Goal: Contribute content: Contribute content

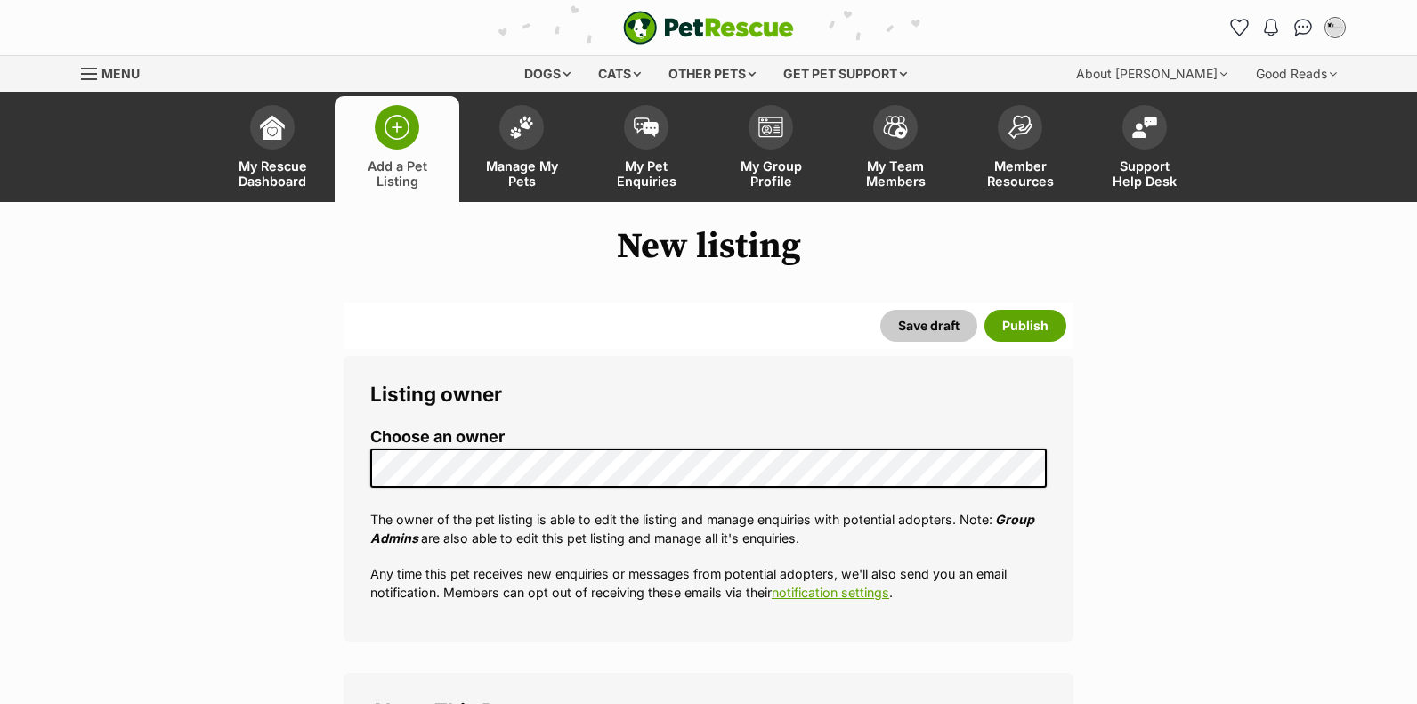
select select
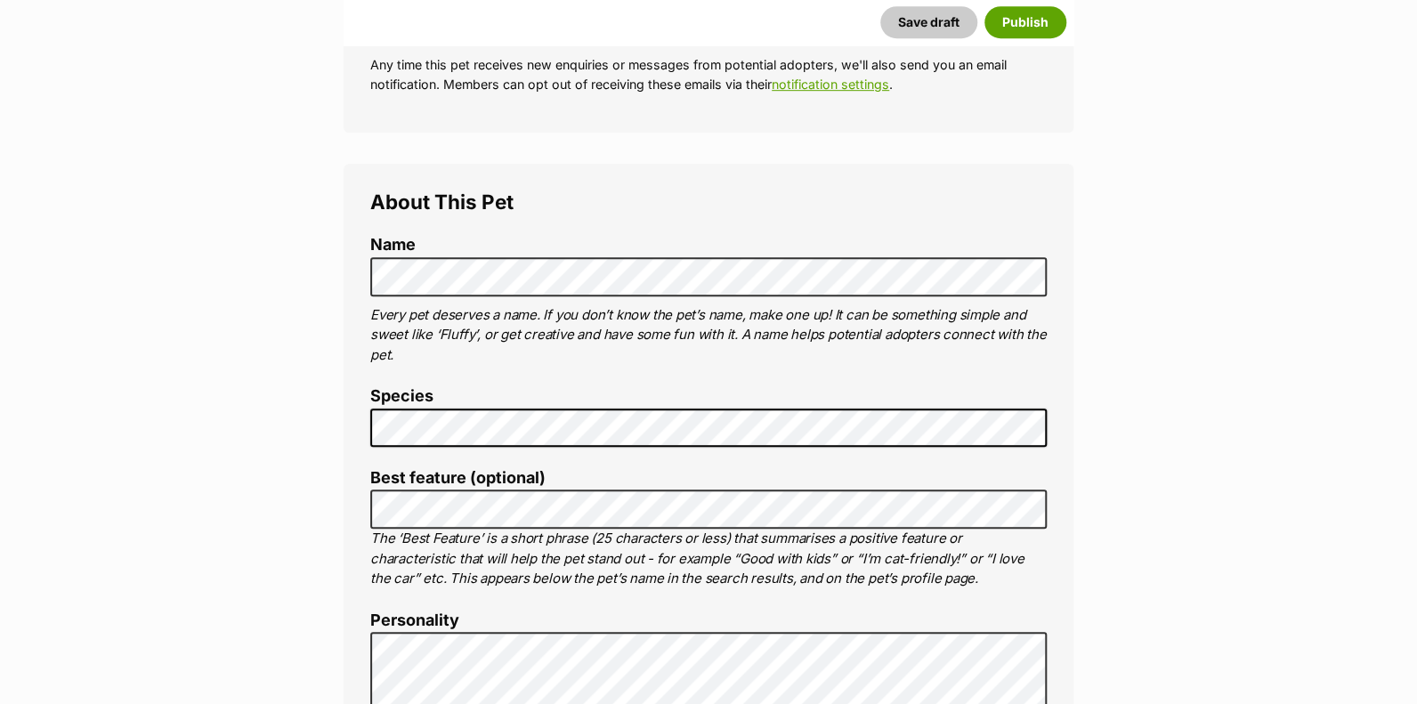
scroll to position [622, 0]
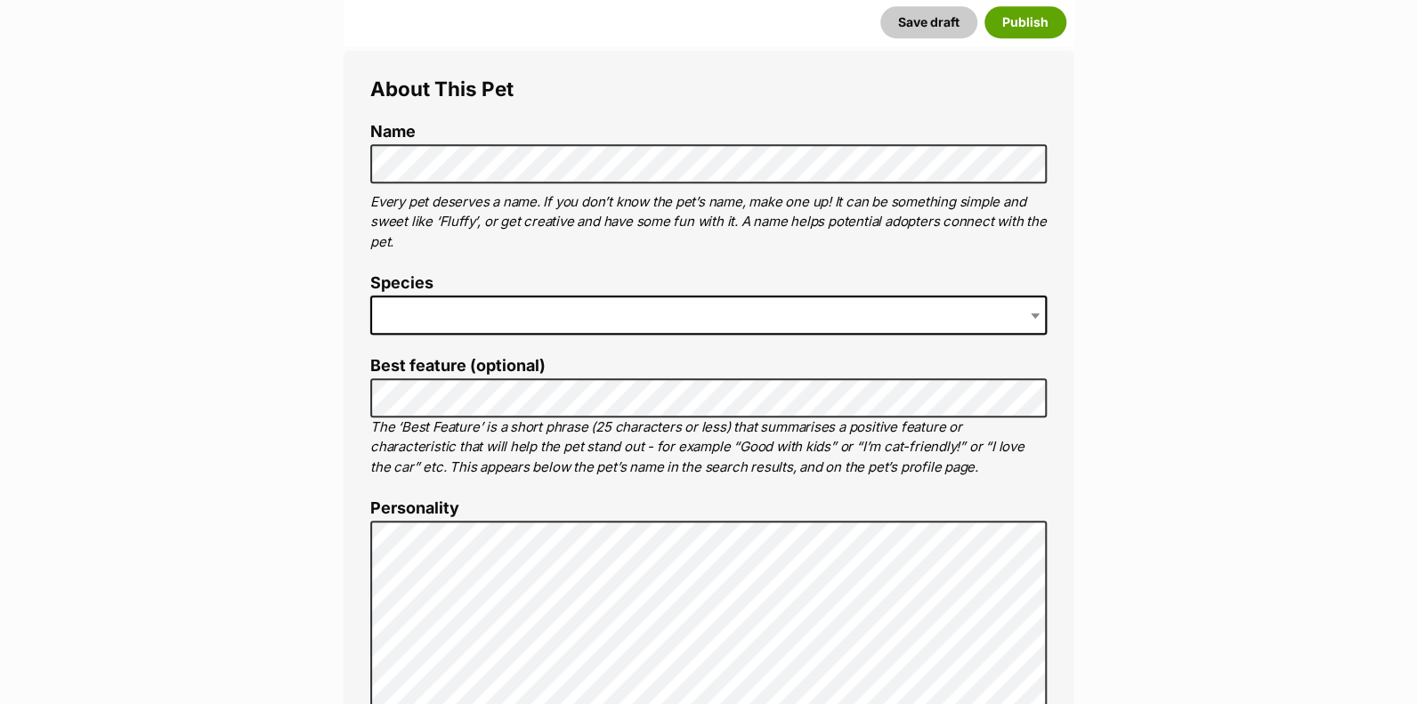
click at [402, 311] on span at bounding box center [708, 315] width 677 height 39
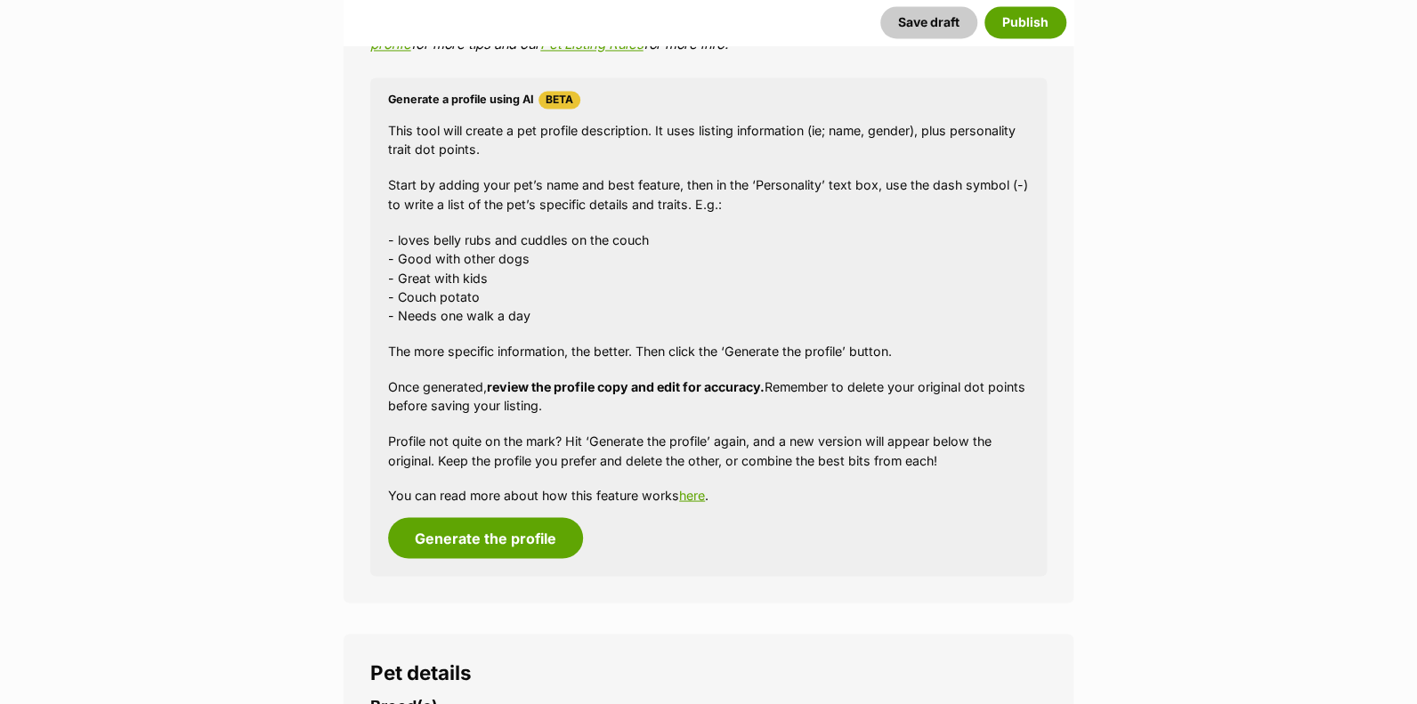
scroll to position [1602, 0]
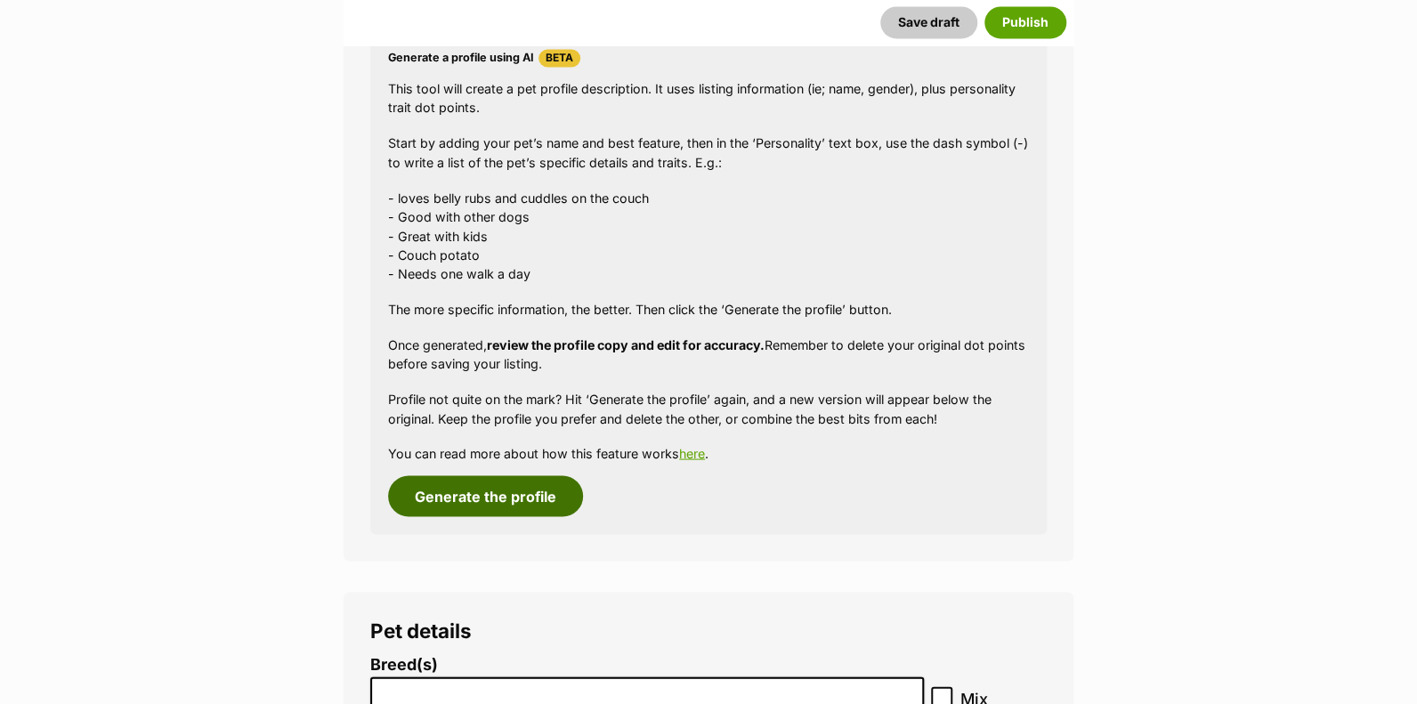
click at [488, 497] on button "Generate the profile" at bounding box center [485, 495] width 195 height 41
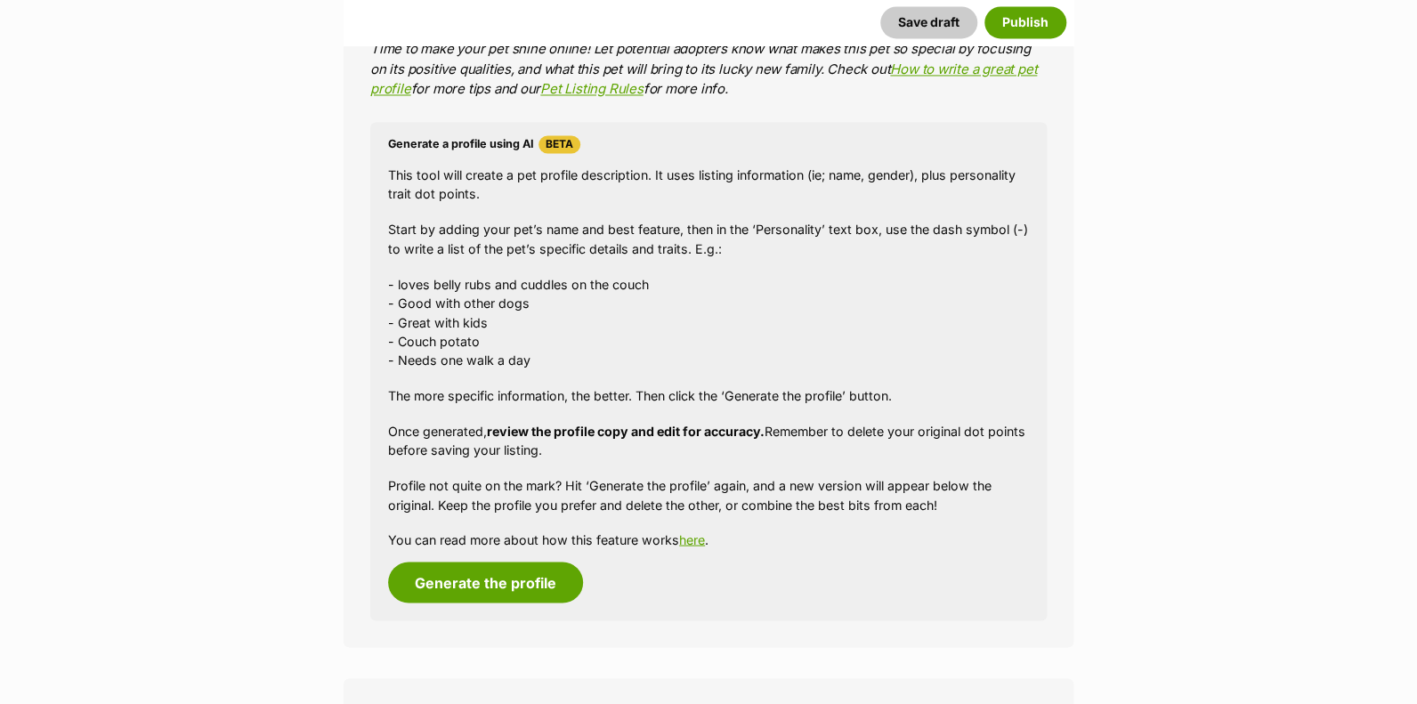
scroll to position [1520, 0]
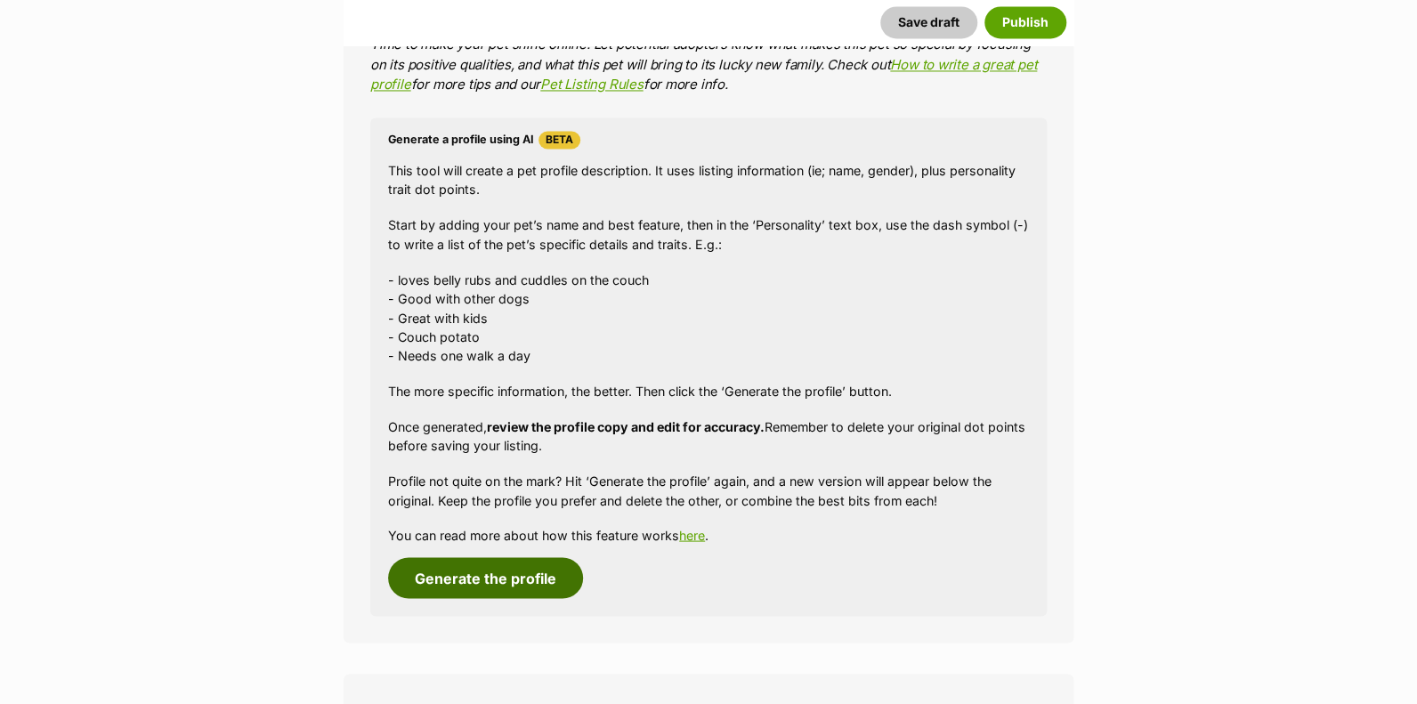
click at [496, 577] on button "Generate the profile" at bounding box center [485, 577] width 195 height 41
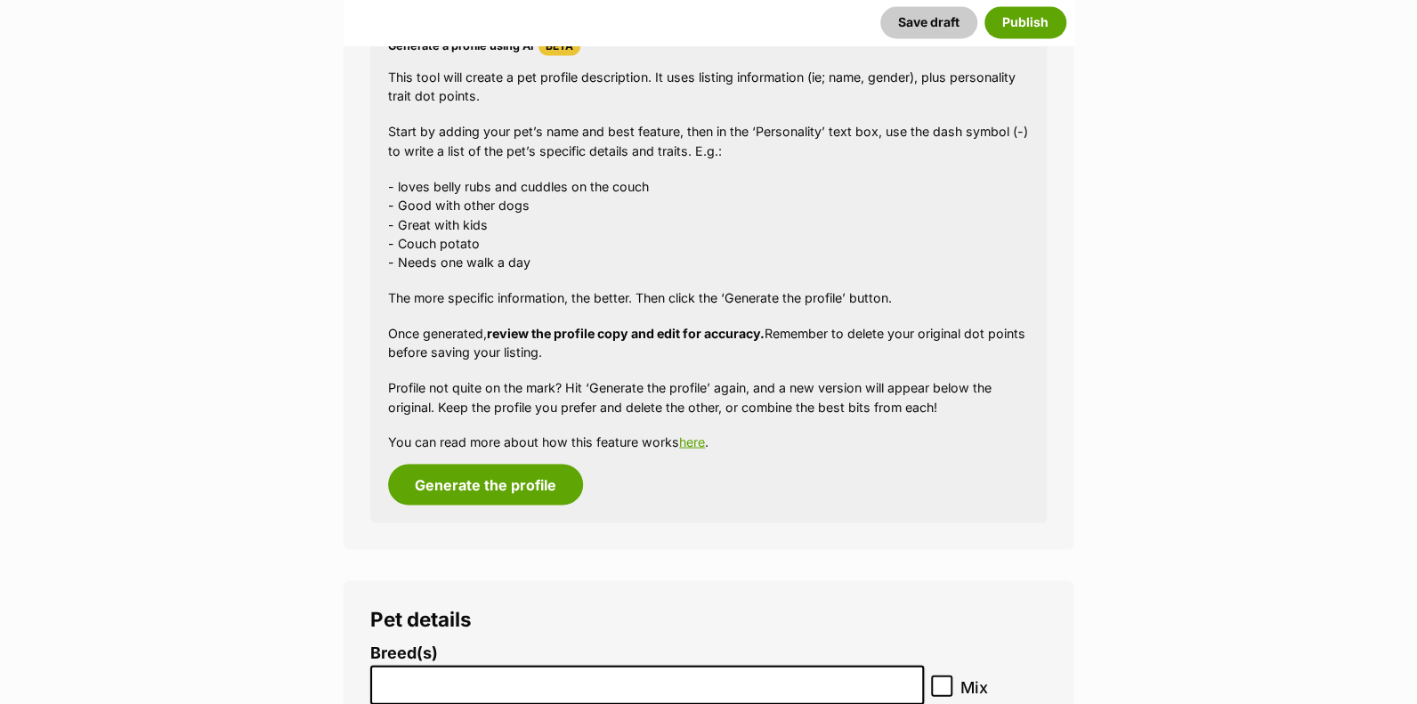
scroll to position [1698, 0]
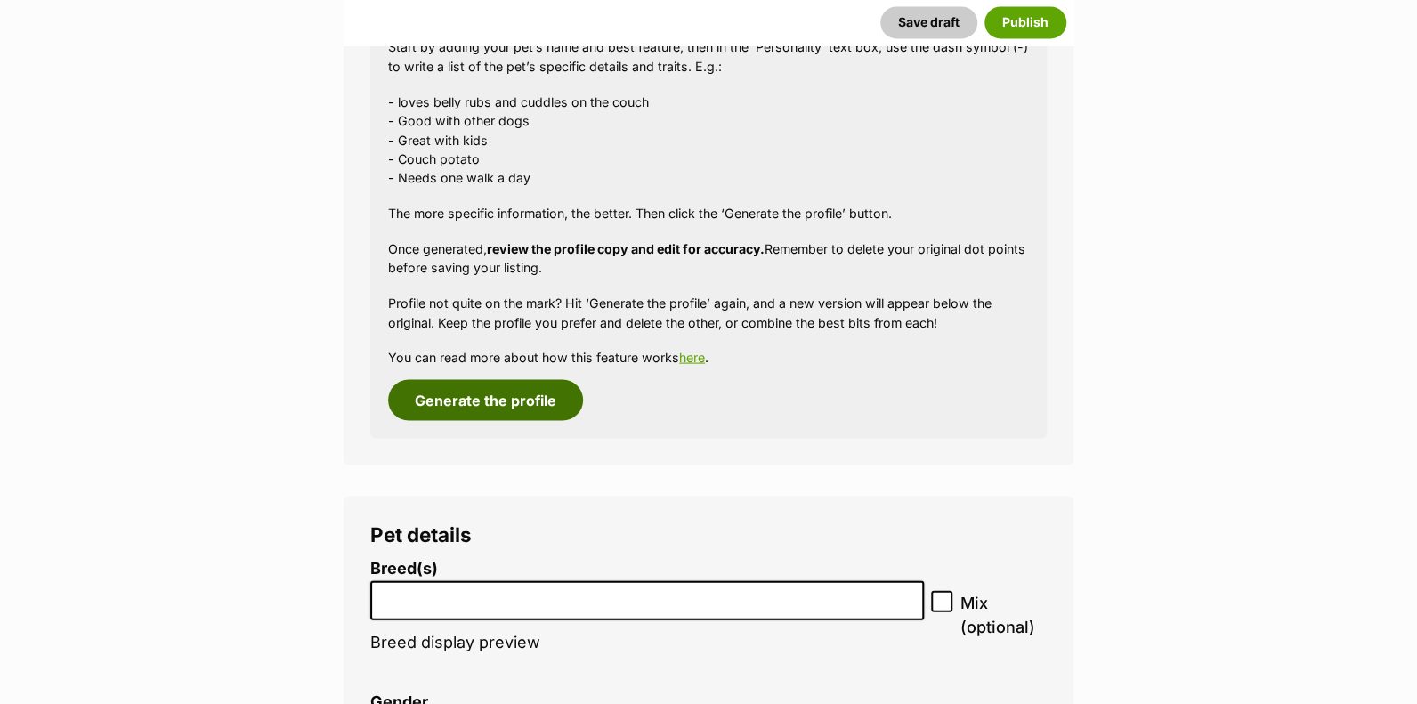
click at [492, 394] on button "Generate the profile" at bounding box center [485, 399] width 195 height 41
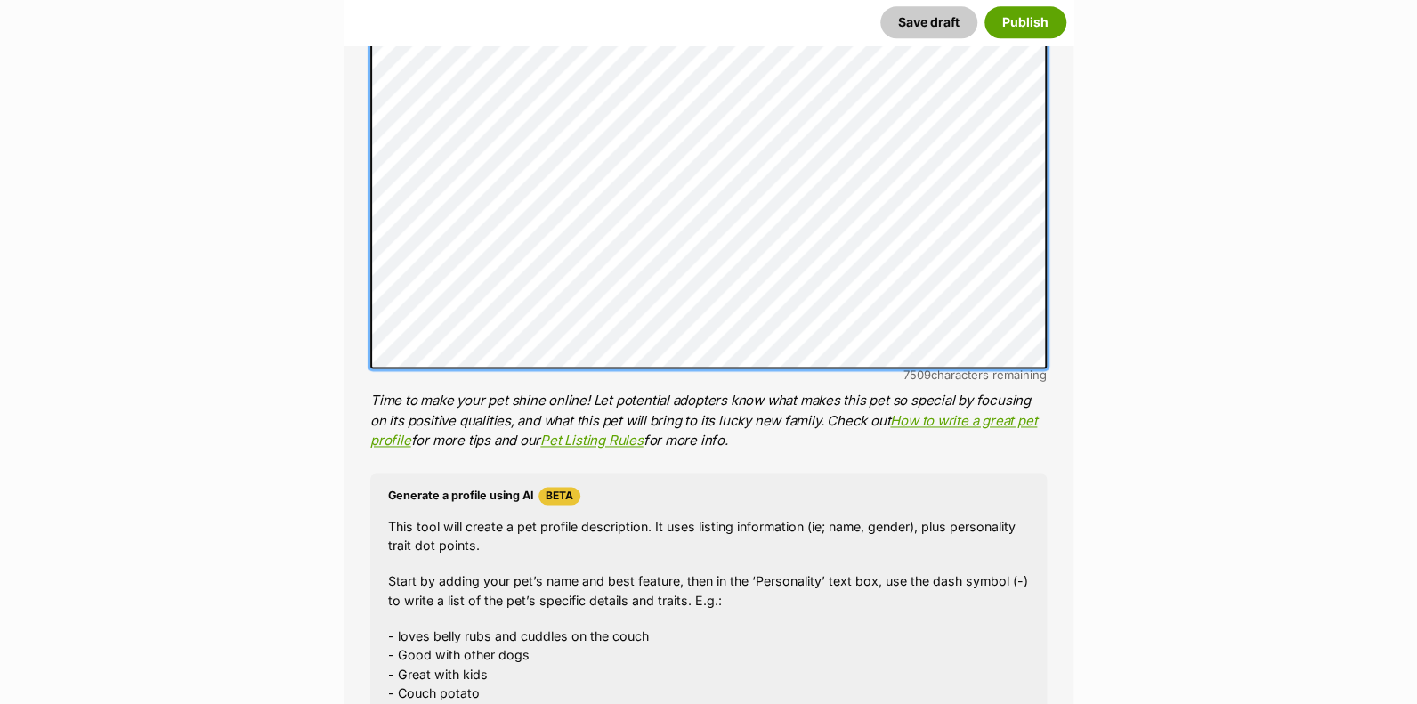
scroll to position [166, 0]
click at [648, 369] on li "Personality 7509 characters remaining Time to make your pet shine online! Let p…" at bounding box center [708, 204] width 677 height 492
